Goal: Task Accomplishment & Management: Complete application form

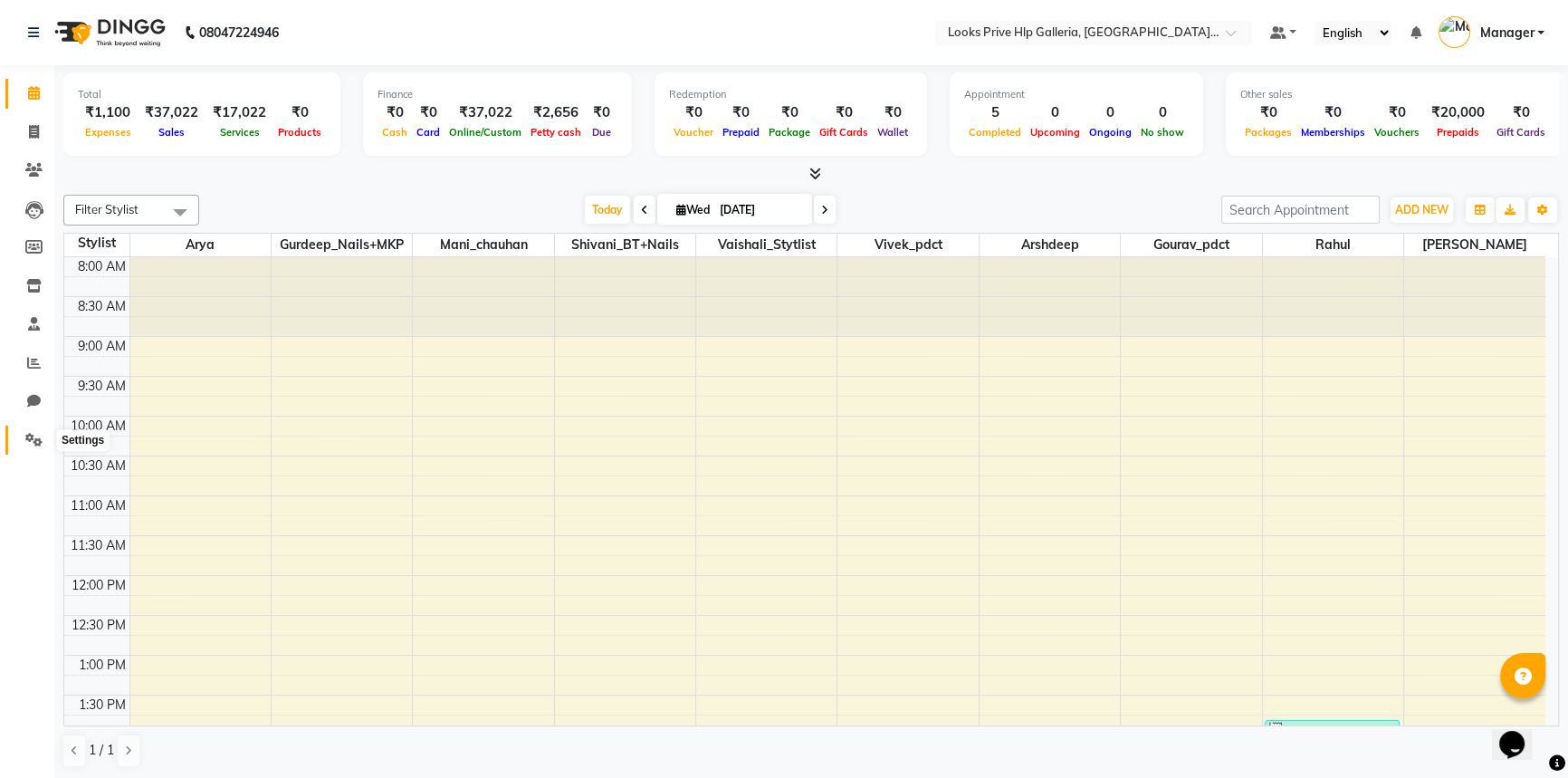
click at [33, 433] on icon at bounding box center [33, 440] width 17 height 14
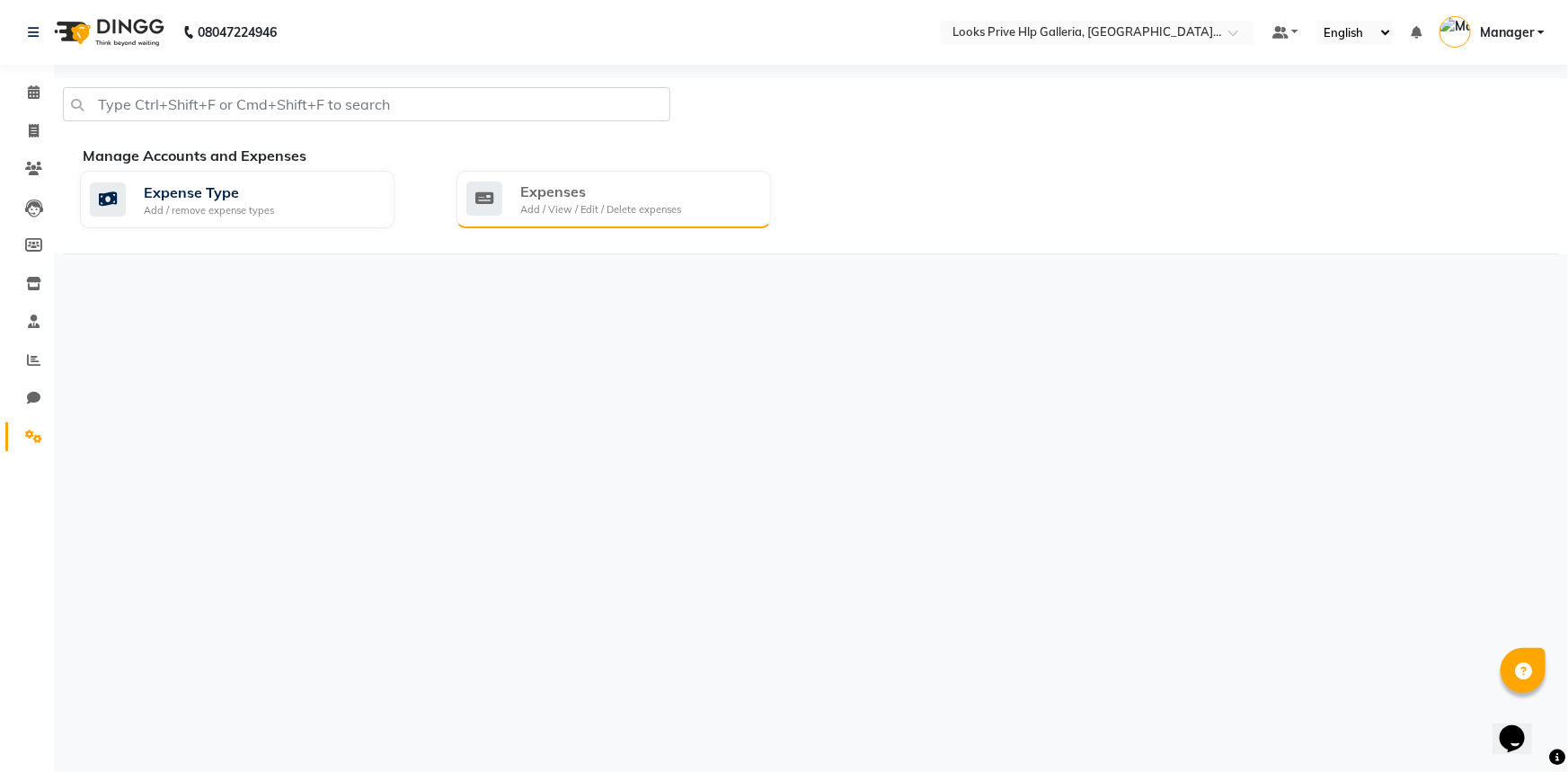
click at [659, 200] on div "Expenses" at bounding box center [600, 191] width 160 height 22
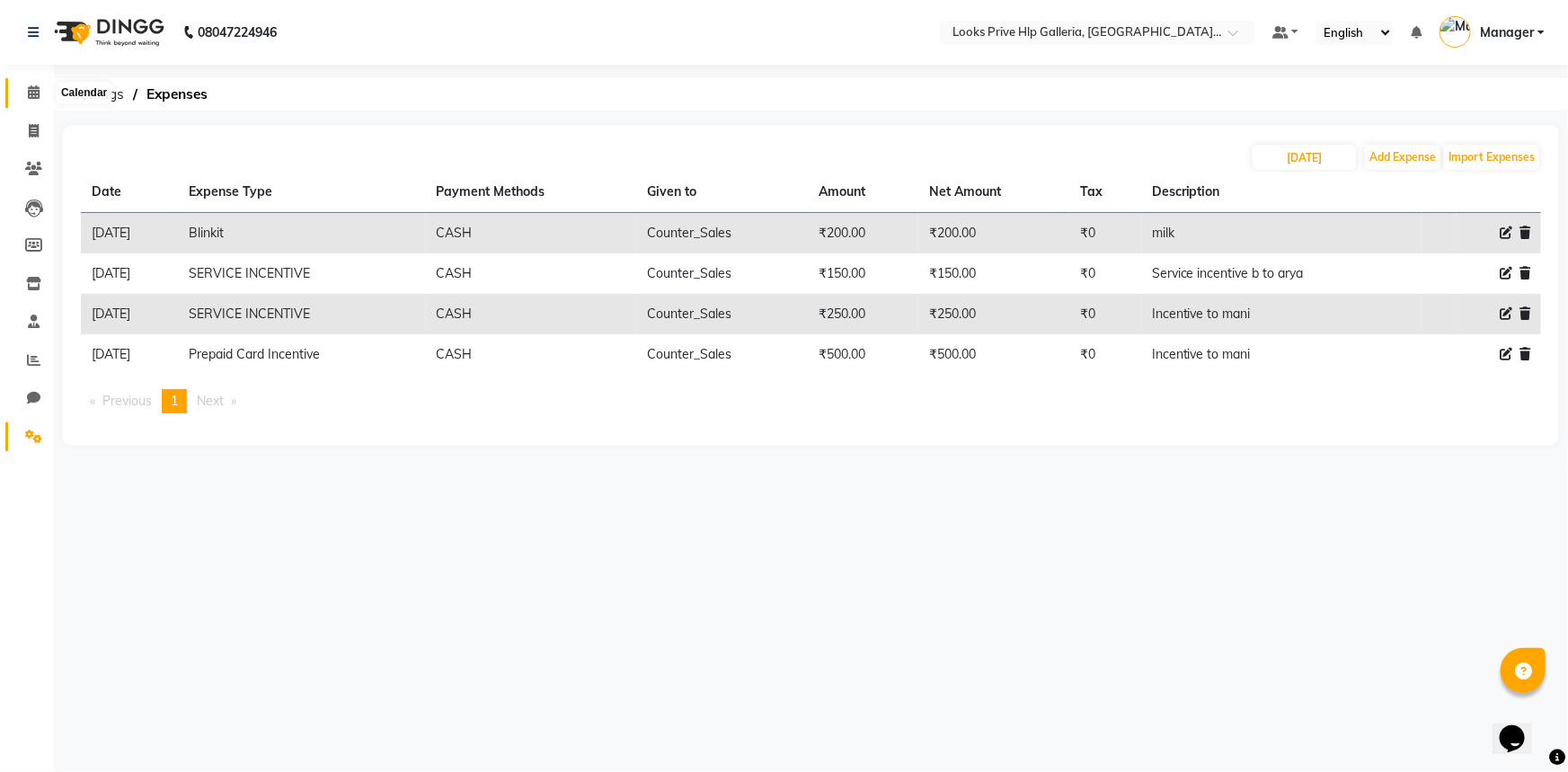
click at [27, 92] on span at bounding box center [34, 92] width 32 height 21
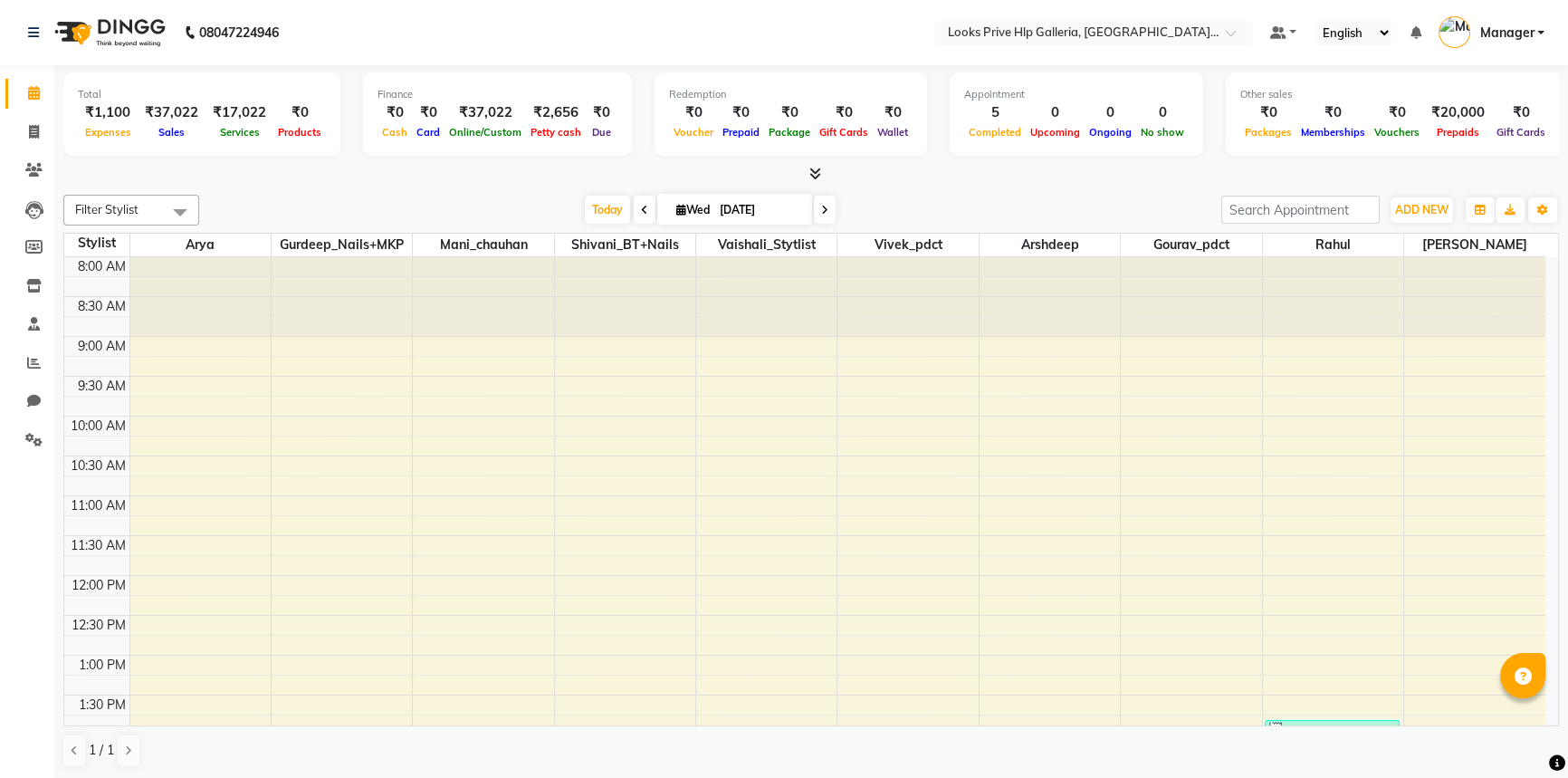
drag, startPoint x: 7, startPoint y: 816, endPoint x: 5, endPoint y: 799, distance: 17.1
drag, startPoint x: 5, startPoint y: 799, endPoint x: 26, endPoint y: 134, distance: 665.3
click at [26, 134] on span at bounding box center [34, 132] width 32 height 21
select select "service"
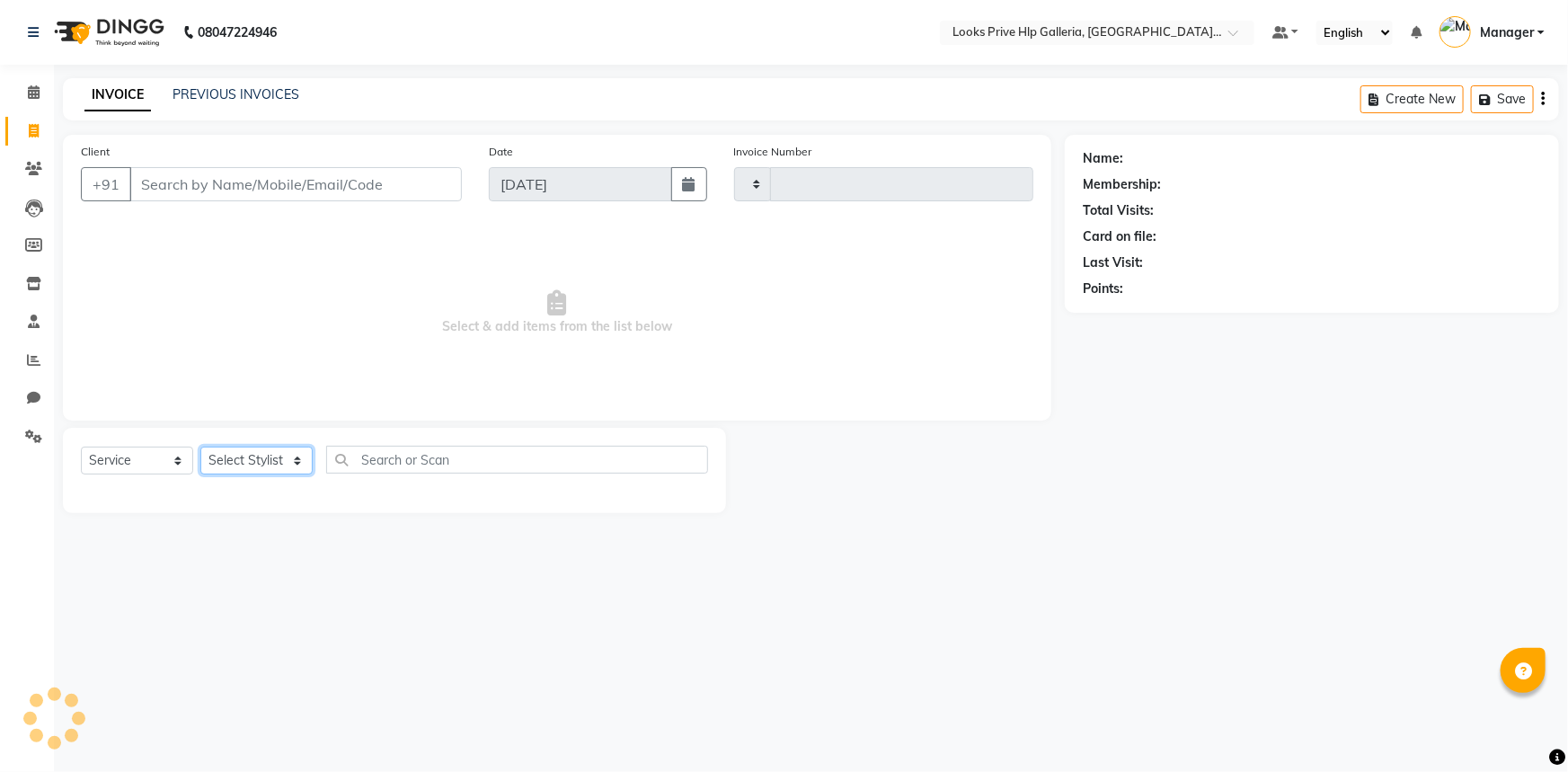
click at [255, 461] on select "Select Stylist" at bounding box center [256, 461] width 112 height 28
click at [1078, 537] on main "INVOICE PREVIOUS INVOICES Create New Save Client +91 Date [DATE] Invoice Number…" at bounding box center [810, 309] width 1515 height 462
click at [255, 461] on select "Select Stylist" at bounding box center [256, 461] width 112 height 28
select select "7937"
select select "service"
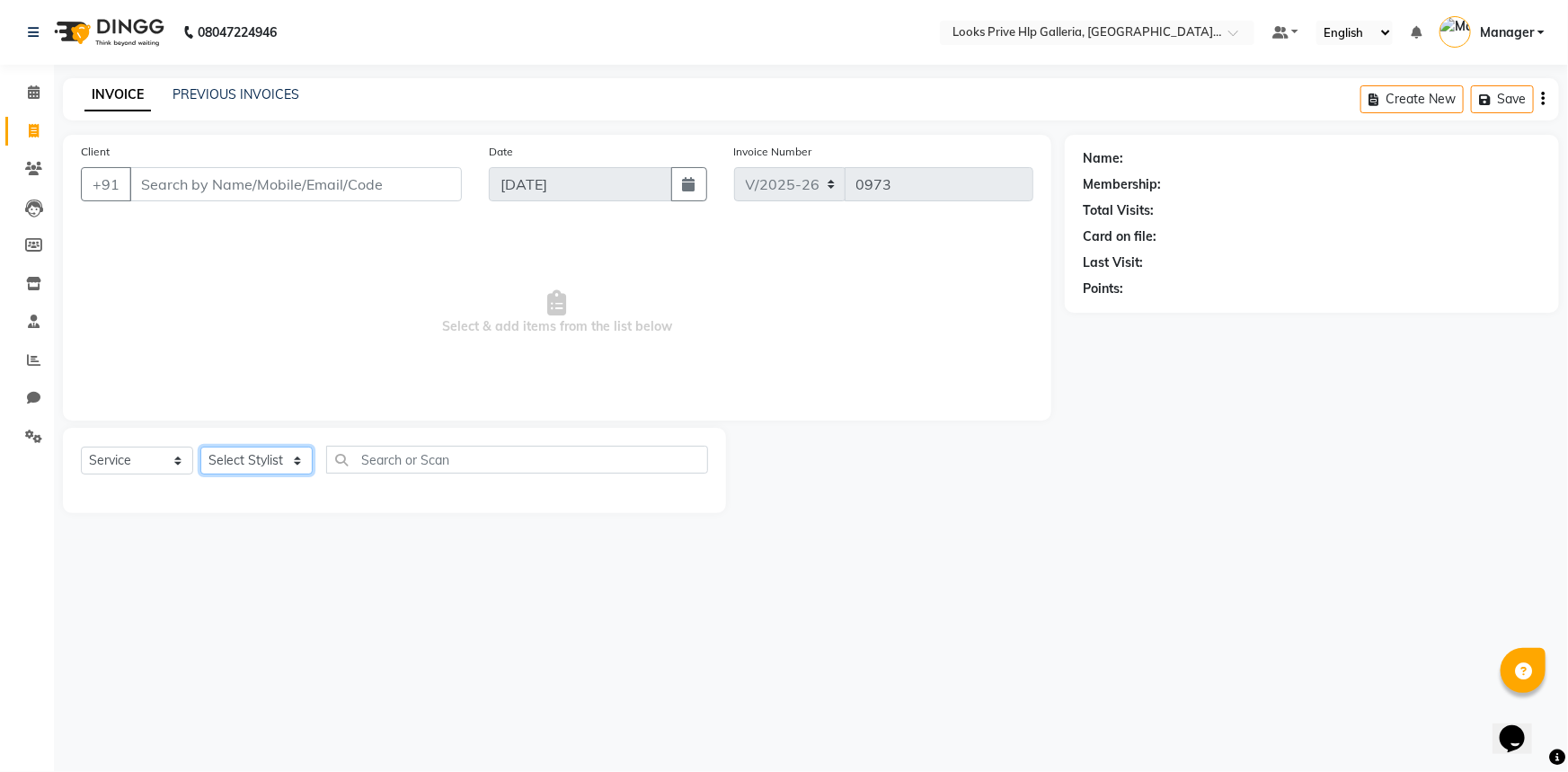
click at [269, 465] on select "Select Stylist Arshdeep Arya Counter_Sales Gourav_pdct Gurdeep_Nails+MKP Manage…" at bounding box center [256, 461] width 112 height 28
select select "74725"
click at [200, 447] on select "Select Stylist Arshdeep Arya Counter_Sales Gourav_pdct Gurdeep_Nails+MKP Manage…" at bounding box center [256, 461] width 112 height 28
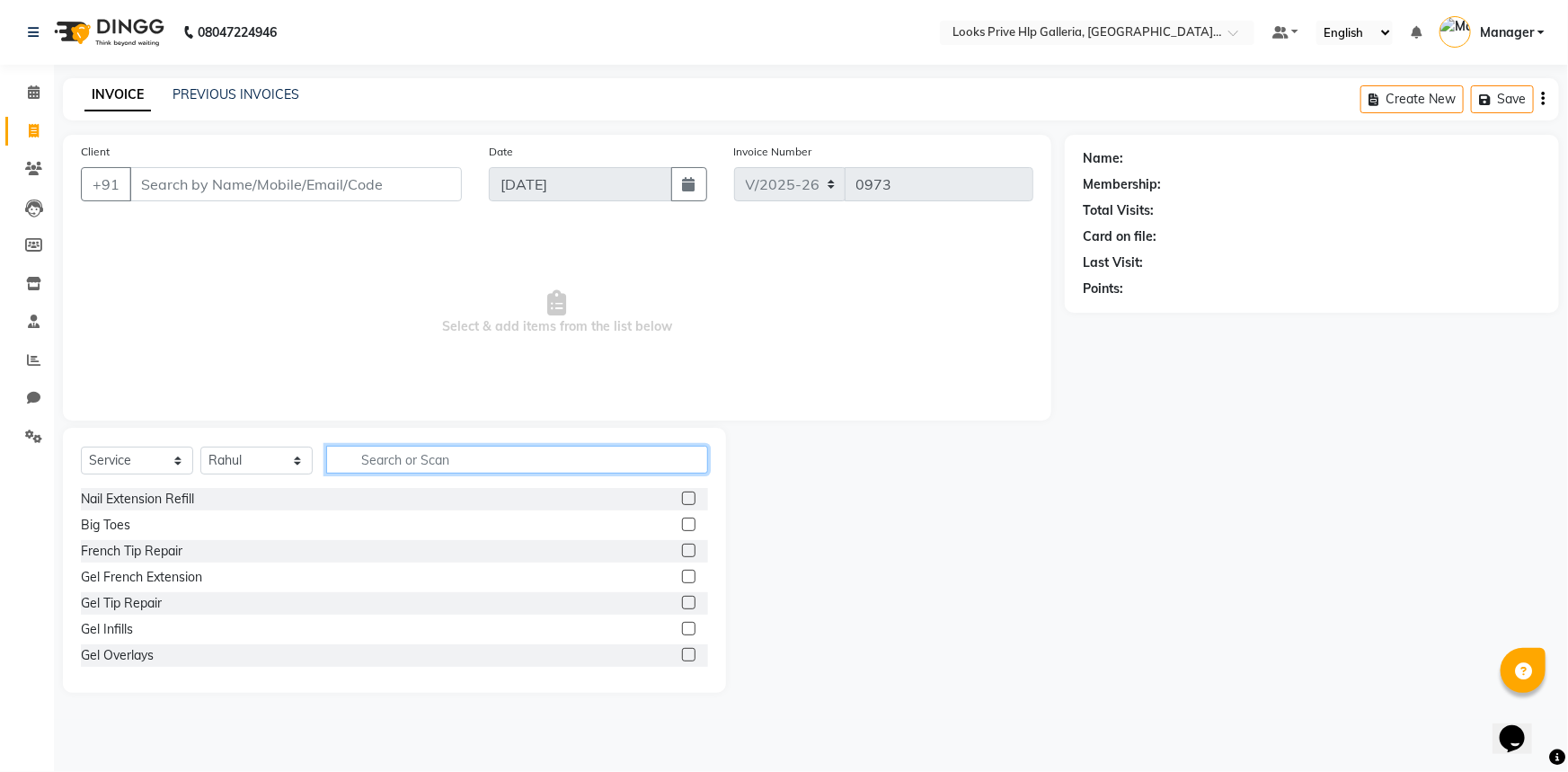
click at [371, 455] on input "text" at bounding box center [517, 460] width 382 height 28
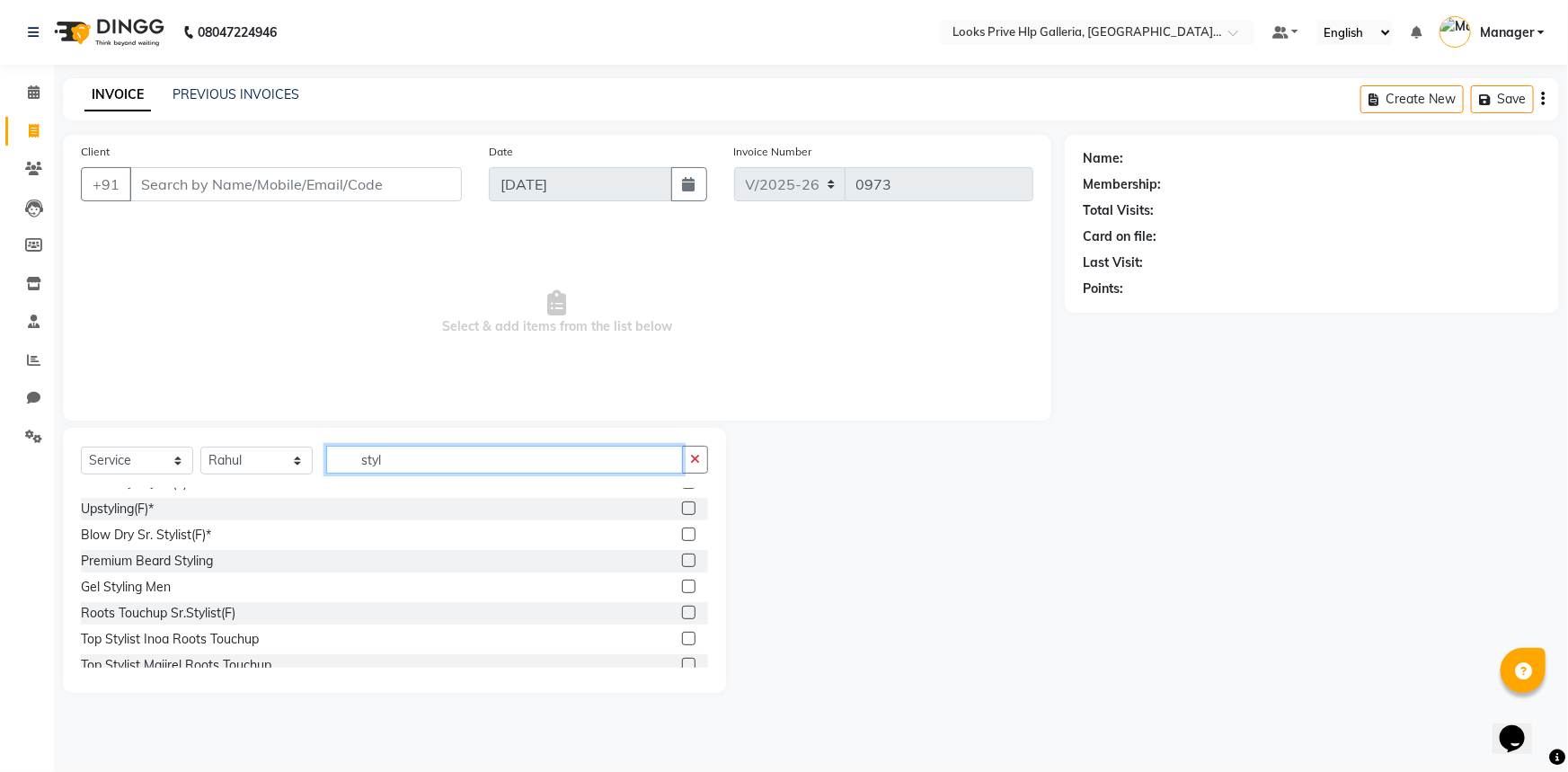
scroll to position [326, 0]
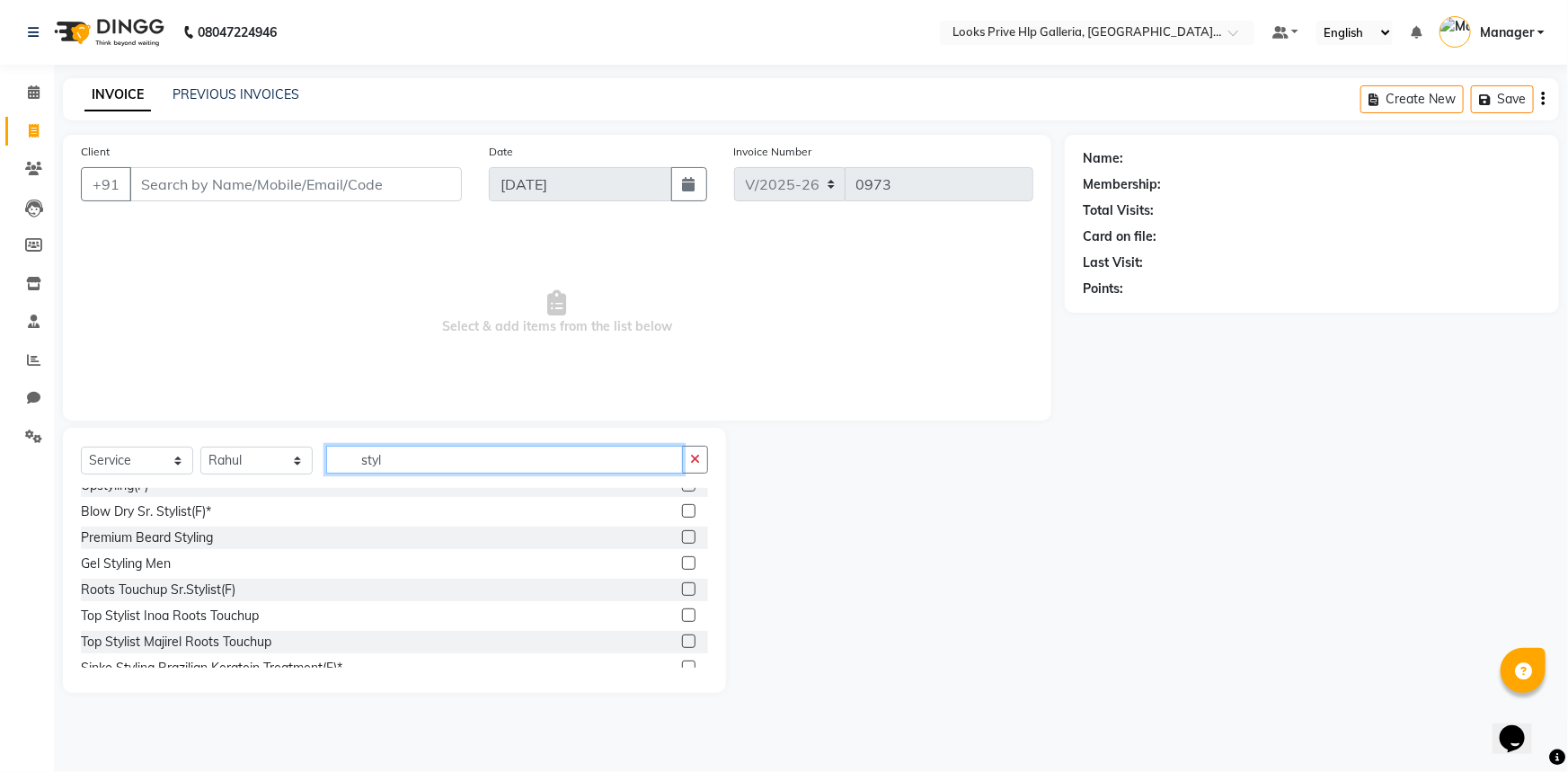
type input "styl"
click at [682, 553] on div at bounding box center [695, 564] width 26 height 23
click at [682, 560] on label at bounding box center [689, 564] width 14 height 14
click at [682, 560] on input "checkbox" at bounding box center [688, 564] width 12 height 12
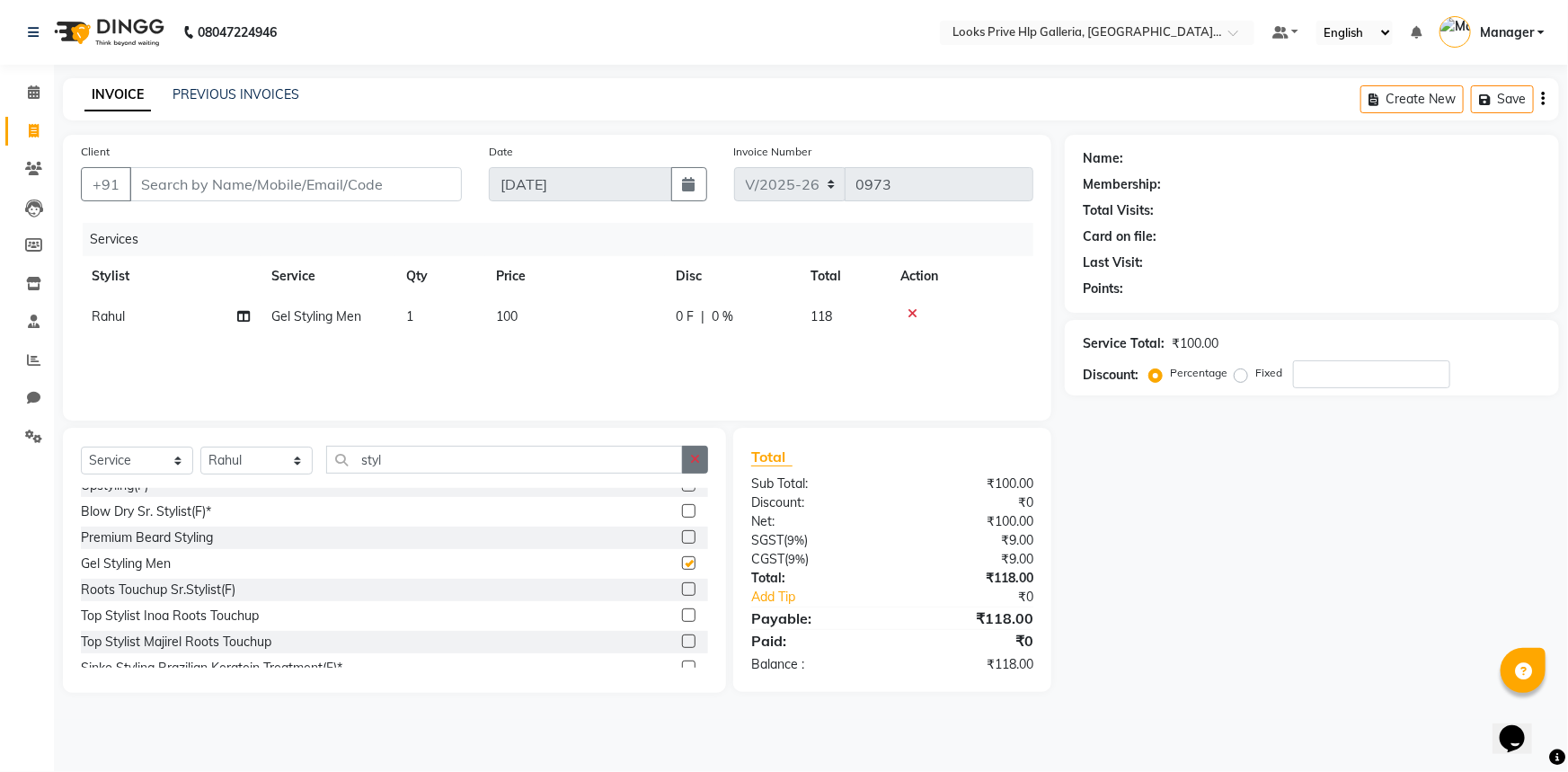
checkbox input "false"
click at [696, 451] on button "button" at bounding box center [695, 460] width 26 height 28
click at [545, 310] on td "100" at bounding box center [575, 316] width 179 height 41
select select "74725"
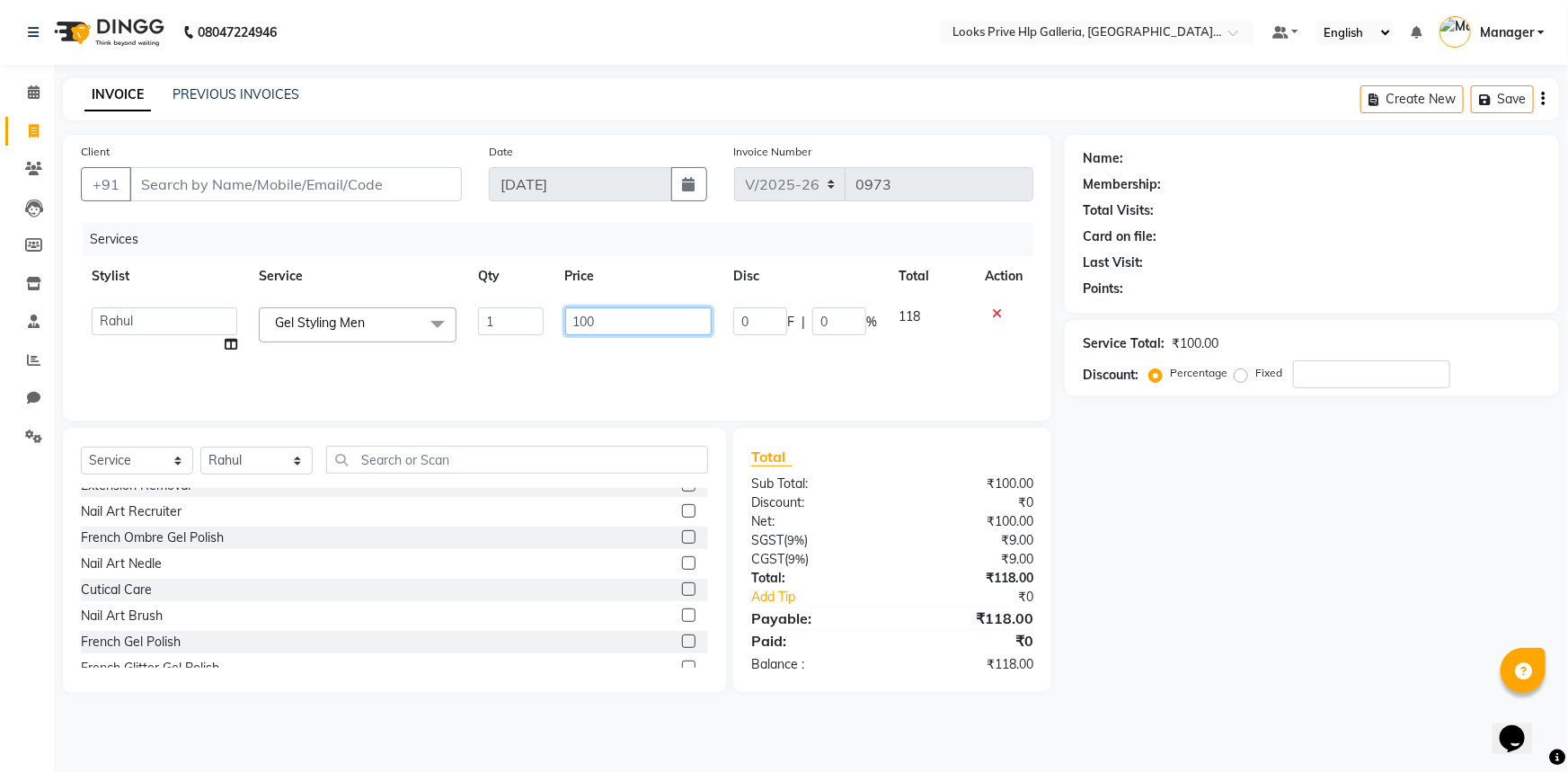
click at [638, 313] on input "100" at bounding box center [639, 321] width 148 height 28
type input "1"
type input "500"
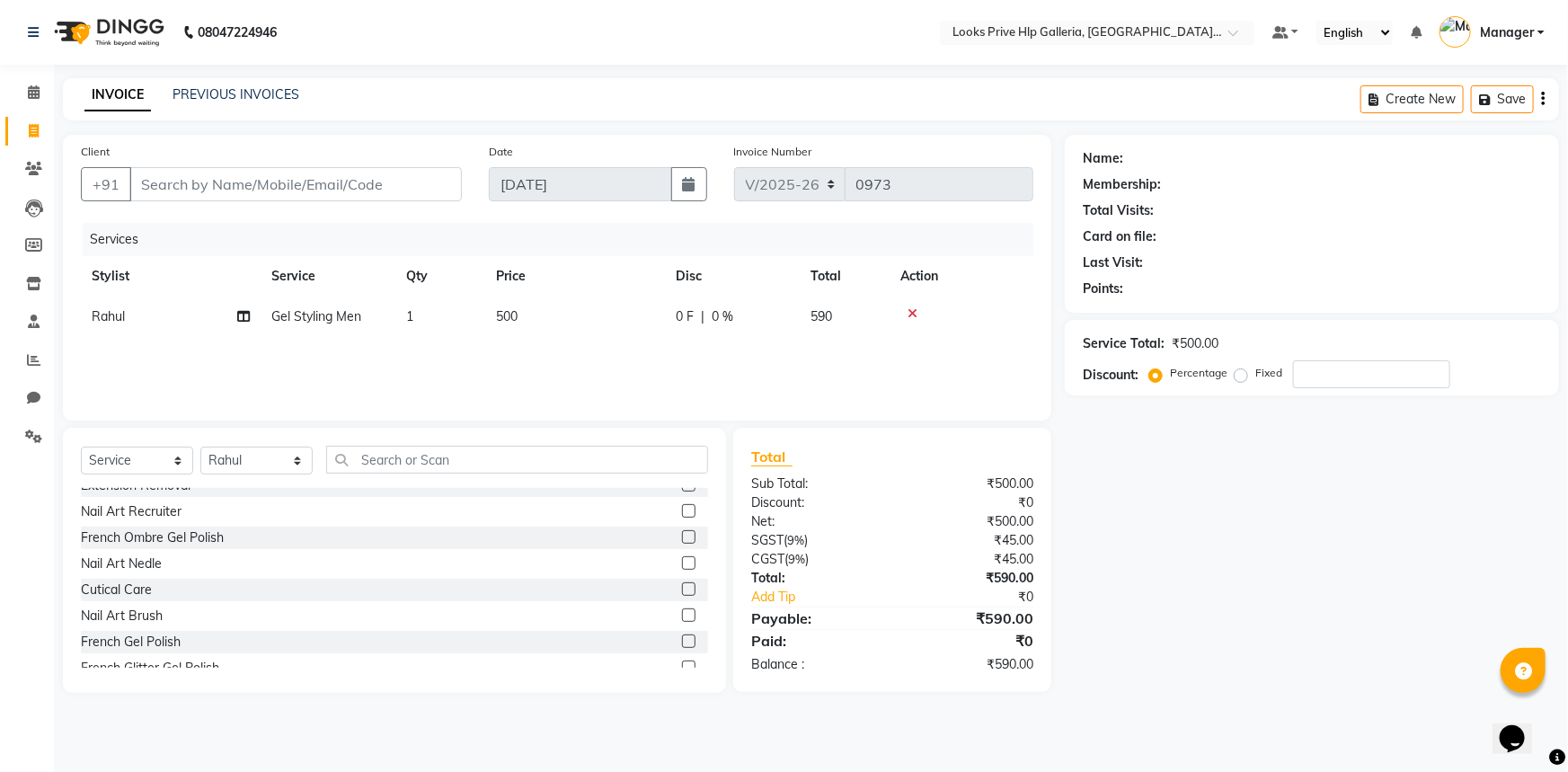
click at [658, 256] on div "Services" at bounding box center [565, 240] width 965 height 34
click at [232, 167] on input "Client" at bounding box center [296, 184] width 333 height 34
type input "9"
type input "0"
type input "9041249241"
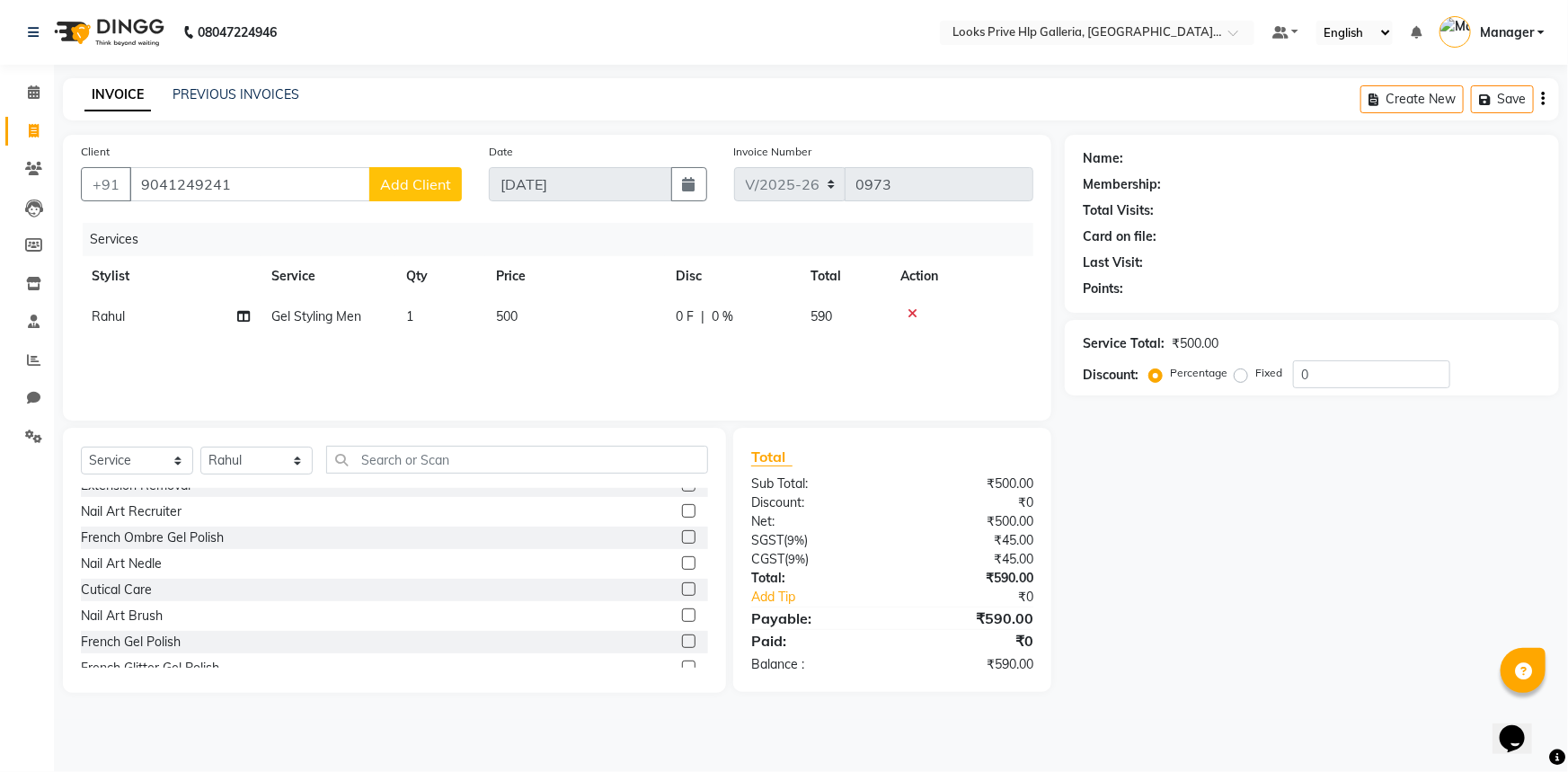
click at [404, 181] on span "Add Client" at bounding box center [416, 184] width 71 height 18
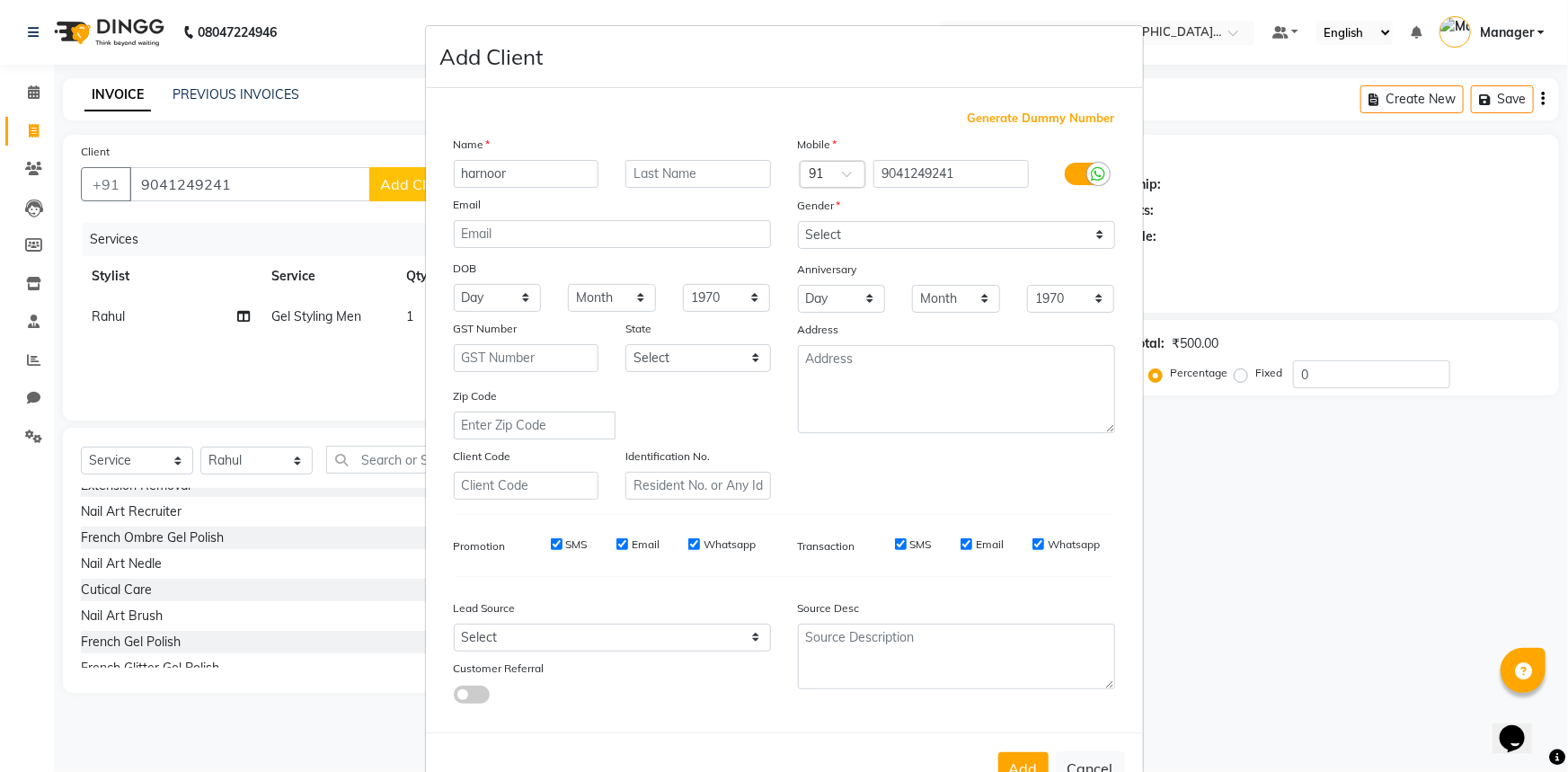
type input "harnoor"
click at [962, 235] on select "Select Male Female Other Prefer Not To Say" at bounding box center [957, 235] width 317 height 28
select select "male"
click at [798, 221] on select "Select Male Female Other Prefer Not To Say" at bounding box center [957, 235] width 317 height 28
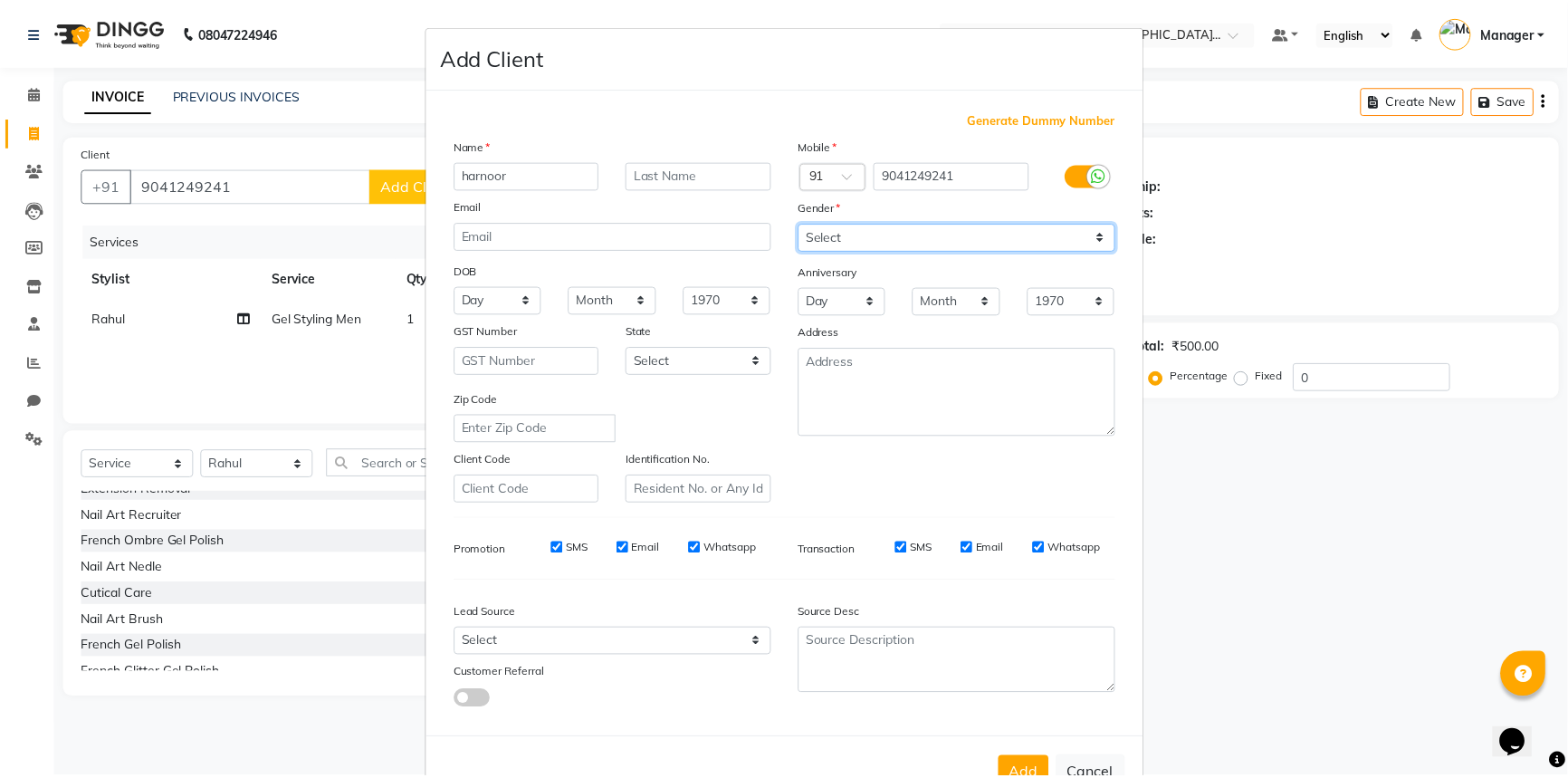
scroll to position [64, 0]
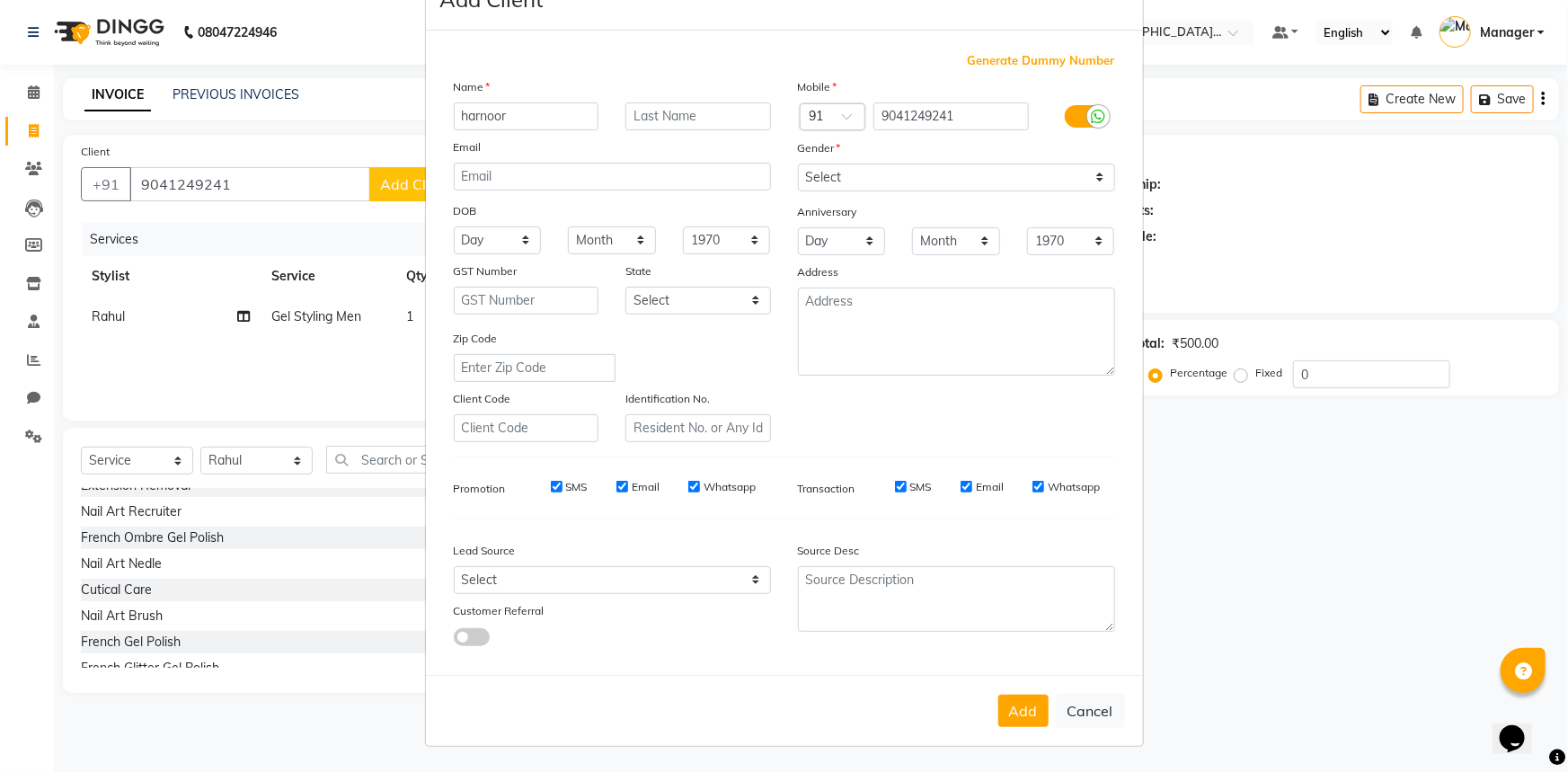
drag, startPoint x: 1032, startPoint y: 713, endPoint x: 1040, endPoint y: 709, distance: 8.9
click at [1032, 713] on button "Add" at bounding box center [1023, 711] width 51 height 33
select select
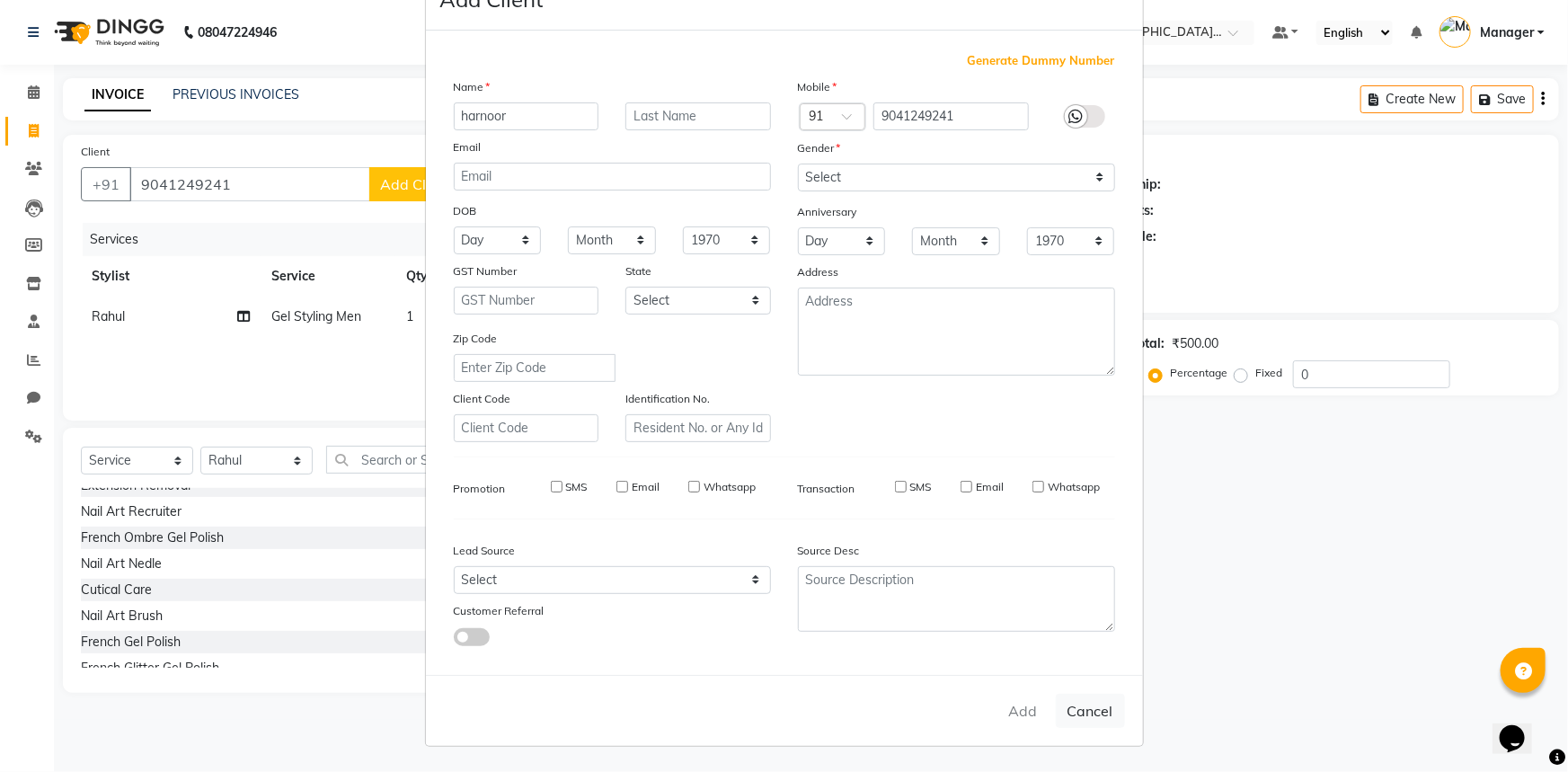
select select
checkbox input "false"
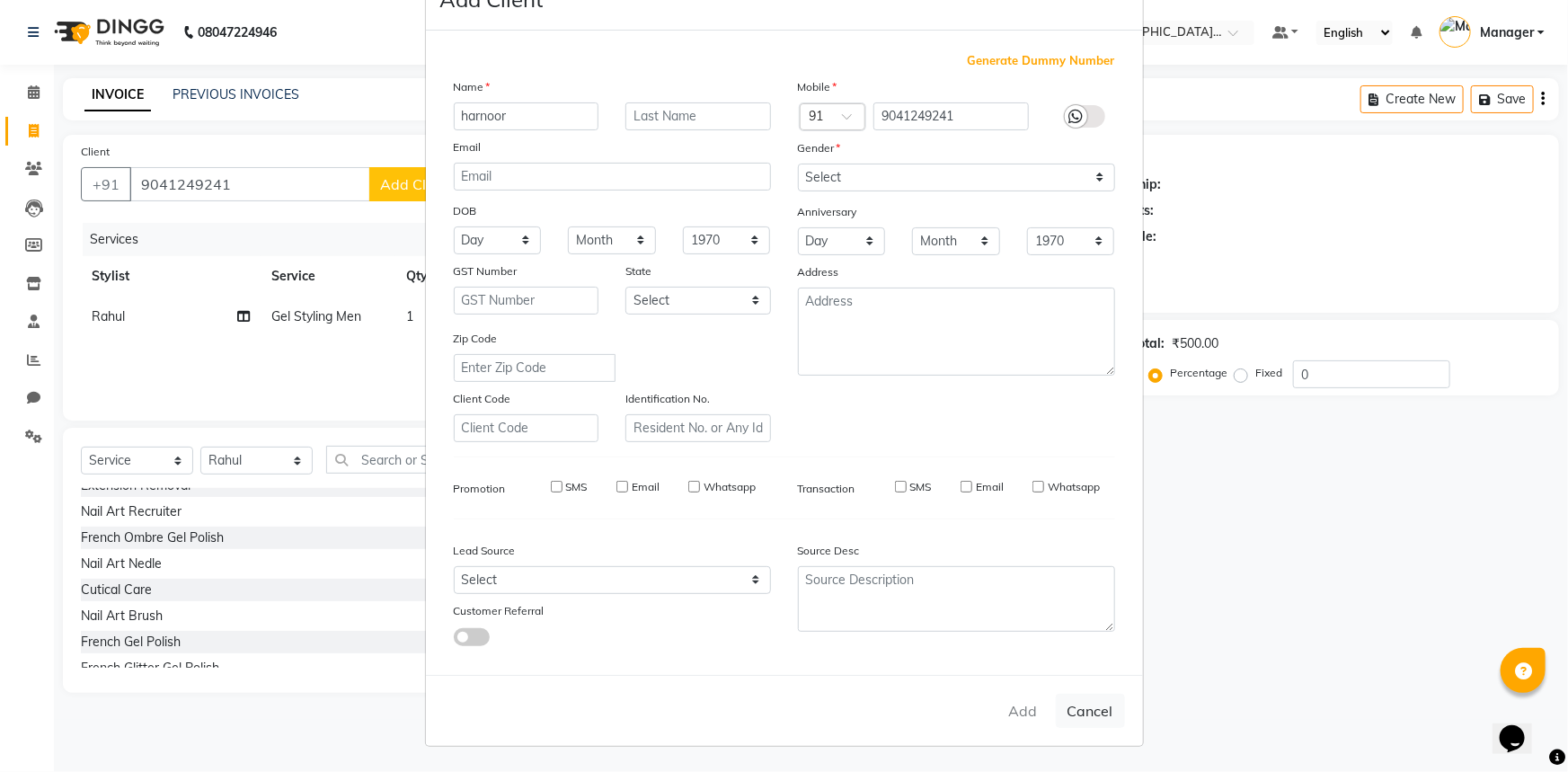
checkbox input "false"
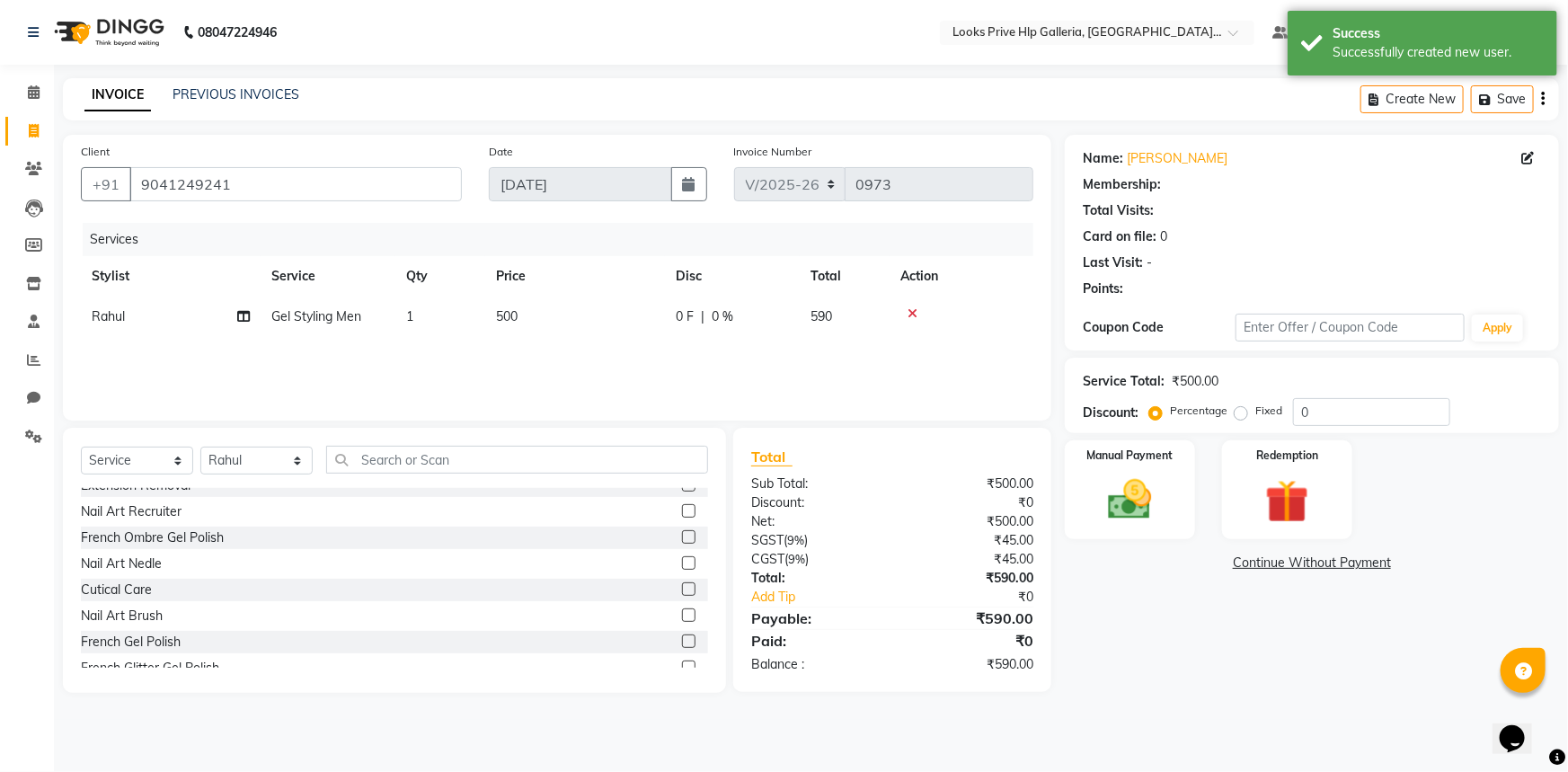
select select "1: Object"
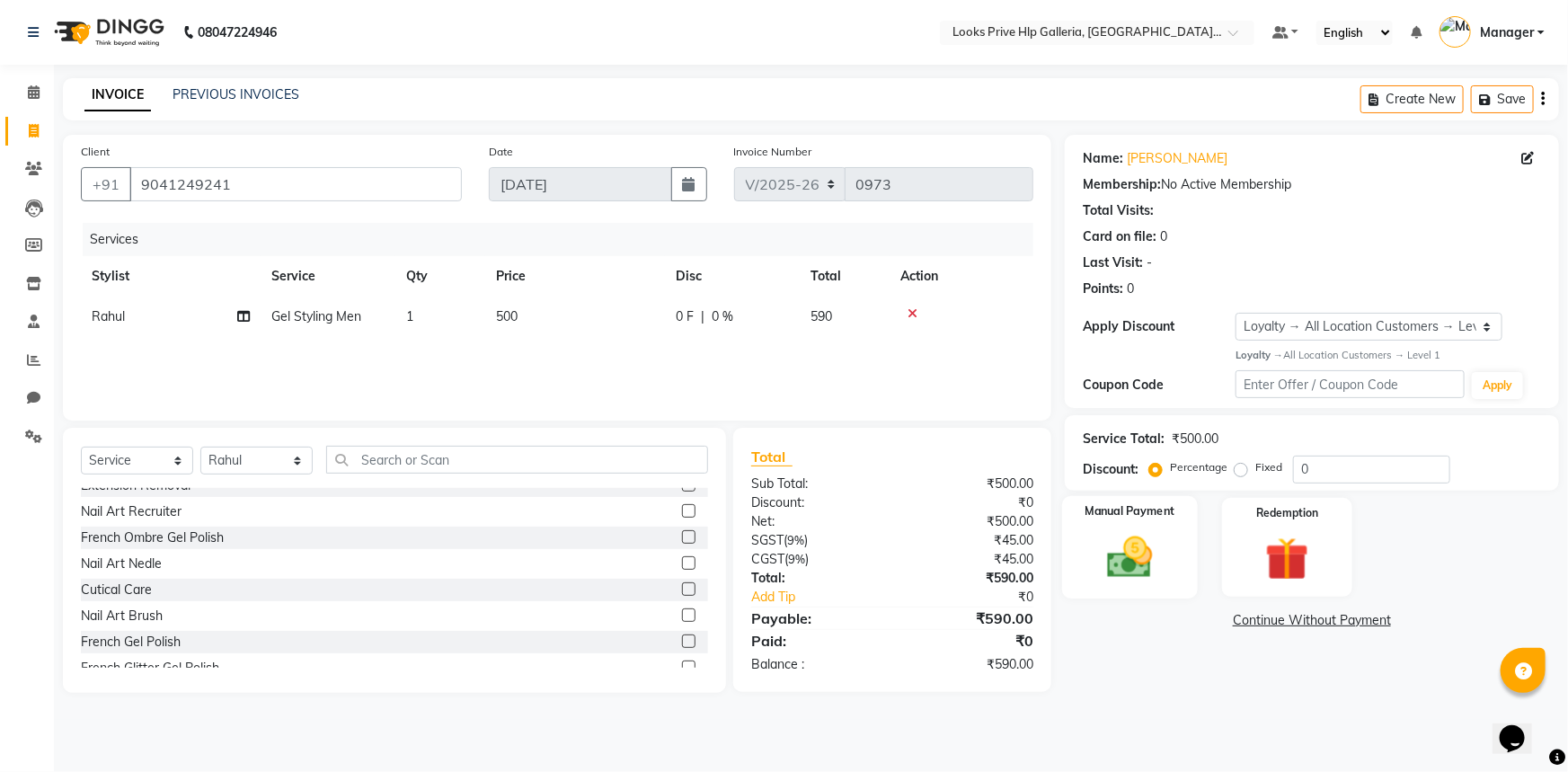
click at [1121, 546] on img at bounding box center [1130, 557] width 73 height 53
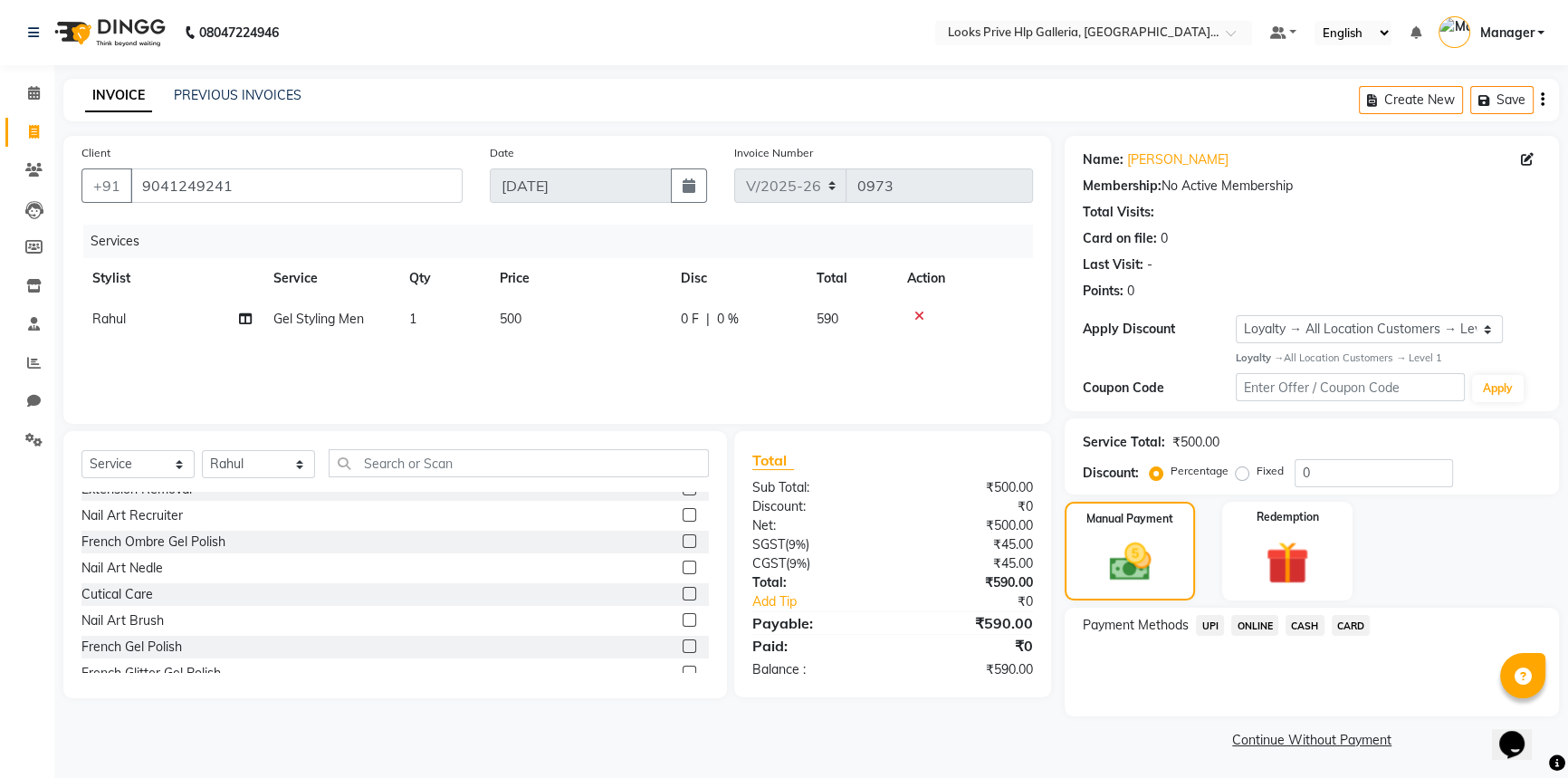
click at [1208, 625] on span "UPI" at bounding box center [1211, 625] width 28 height 21
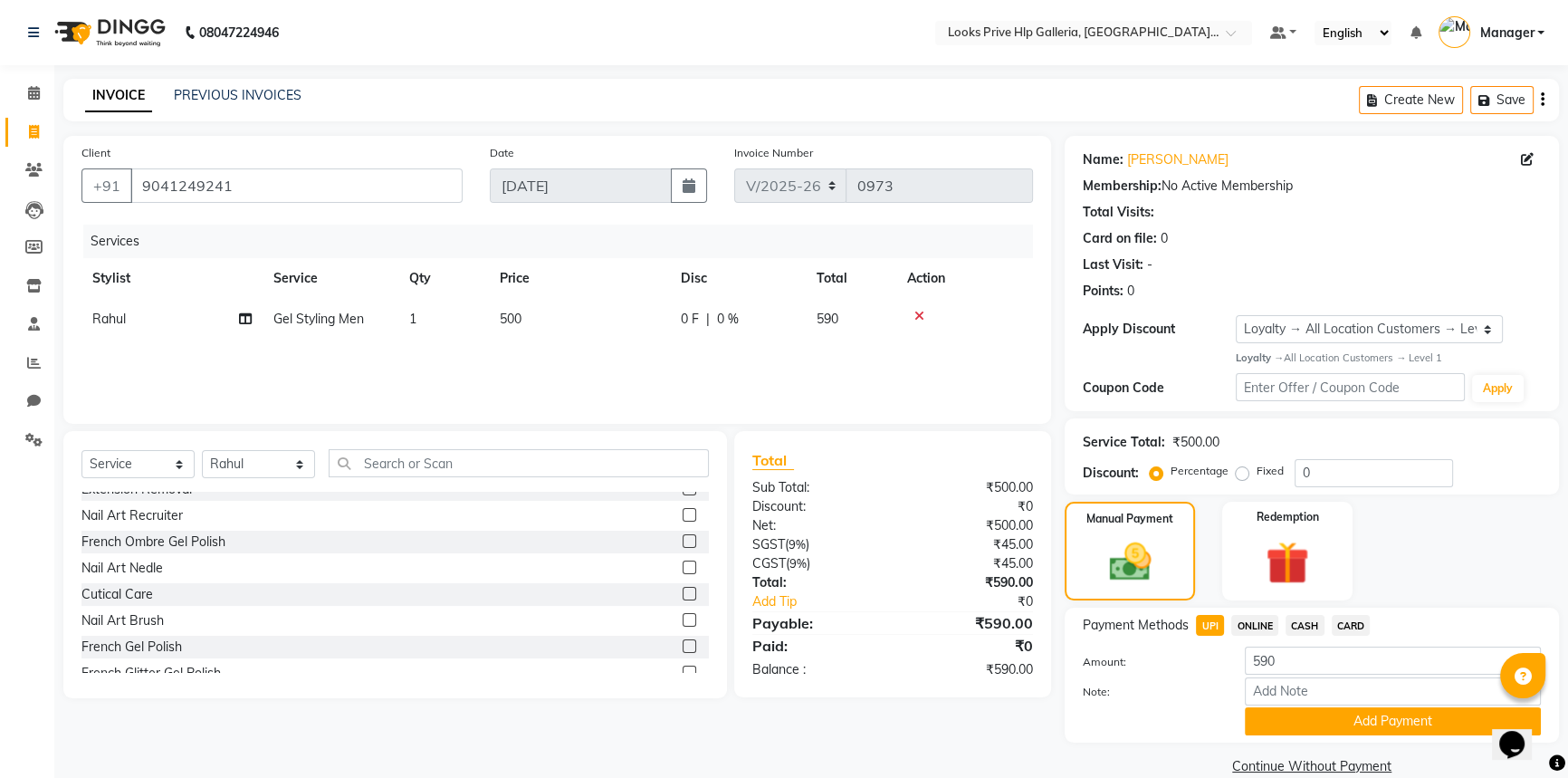
drag, startPoint x: 1271, startPoint y: 726, endPoint x: 1269, endPoint y: 717, distance: 9.2
click at [1271, 724] on button "Add Payment" at bounding box center [1393, 722] width 296 height 28
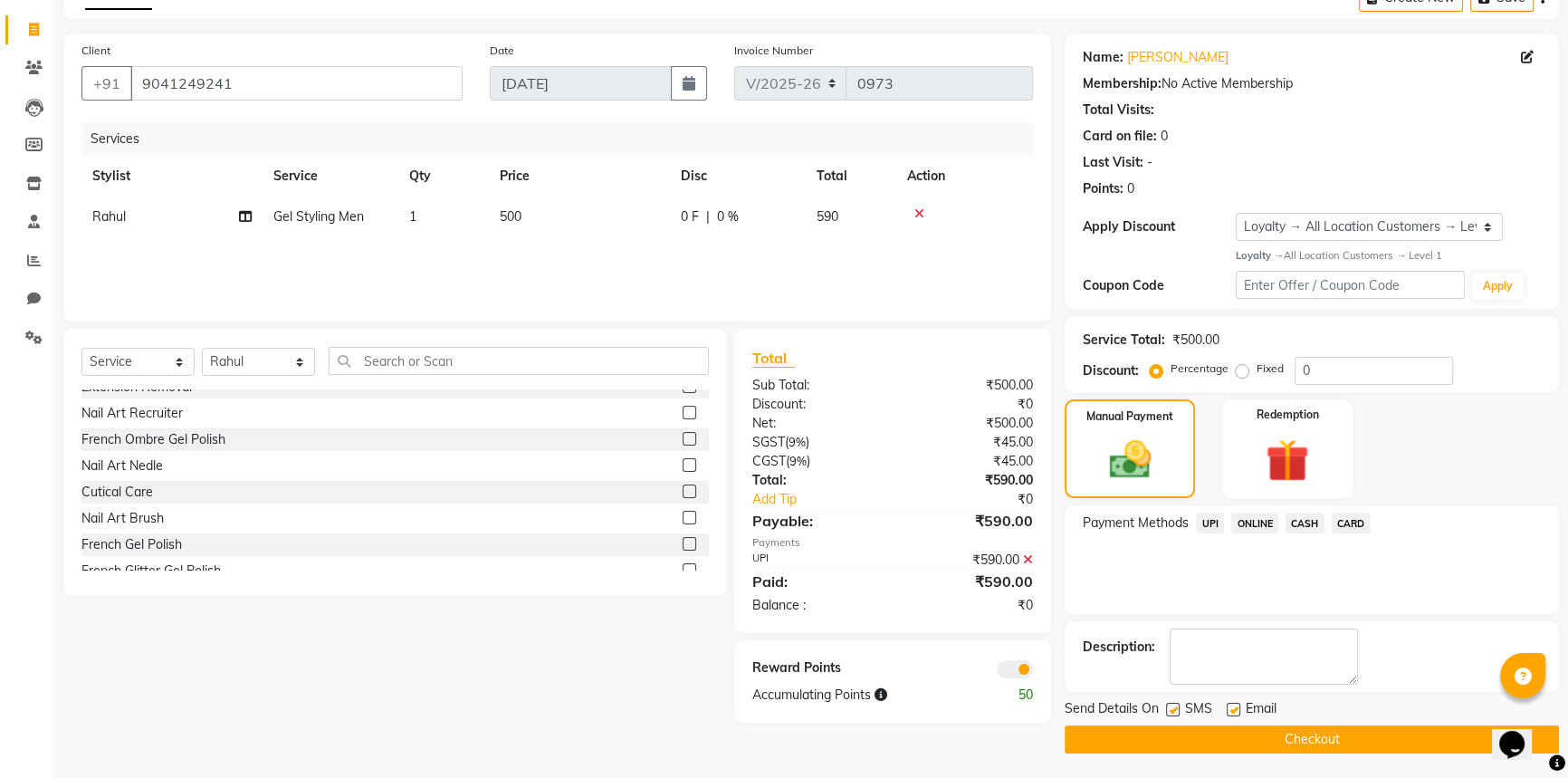
scroll to position [104, 0]
click at [1258, 743] on button "Checkout" at bounding box center [1311, 738] width 494 height 28
